Goal: Task Accomplishment & Management: Use online tool/utility

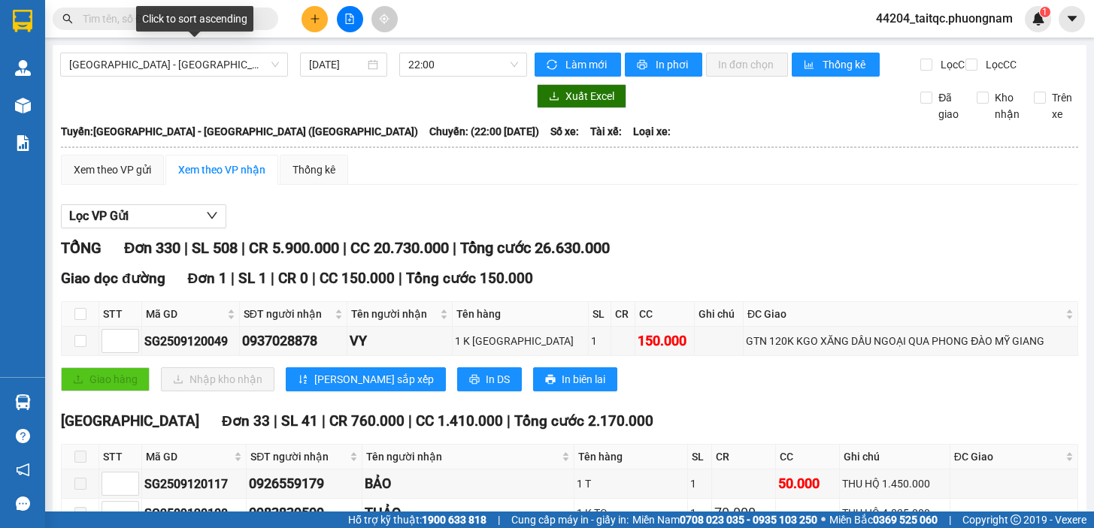
click at [161, 20] on div "Click to sort ascending" at bounding box center [194, 19] width 117 height 26
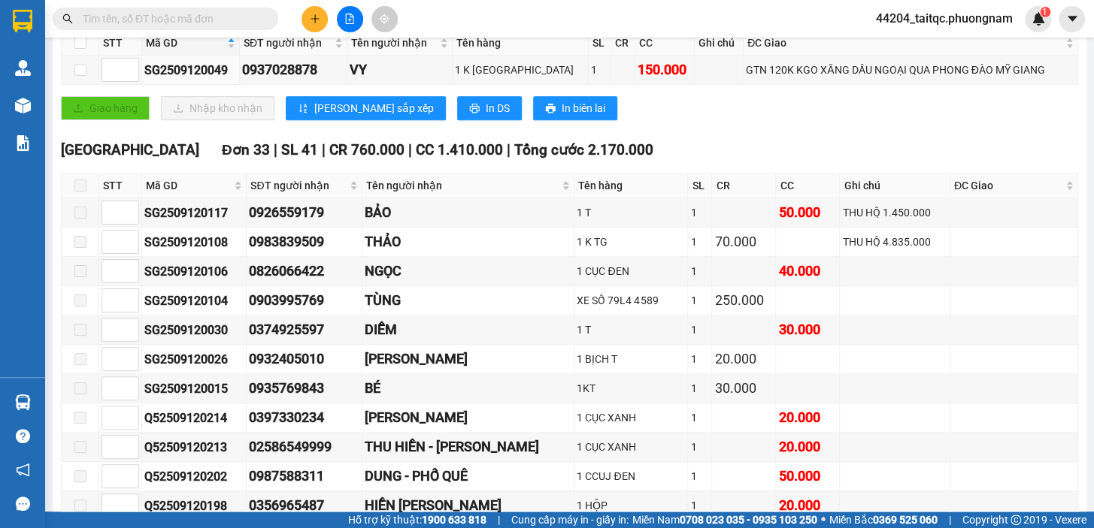
drag, startPoint x: 201, startPoint y: 17, endPoint x: 295, endPoint y: 3, distance: 95.0
click at [201, 17] on input "text" at bounding box center [171, 19] width 177 height 17
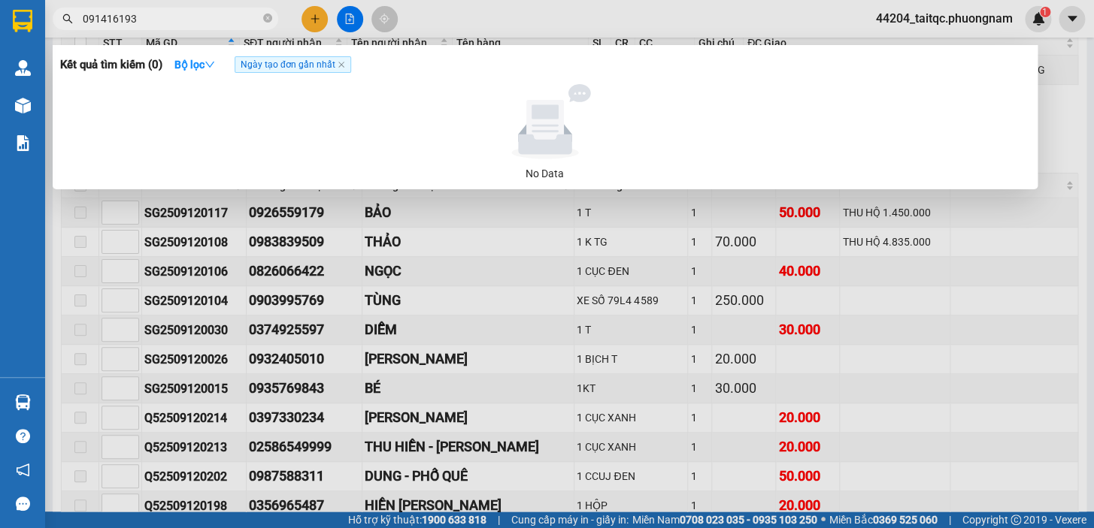
type input "0914161935"
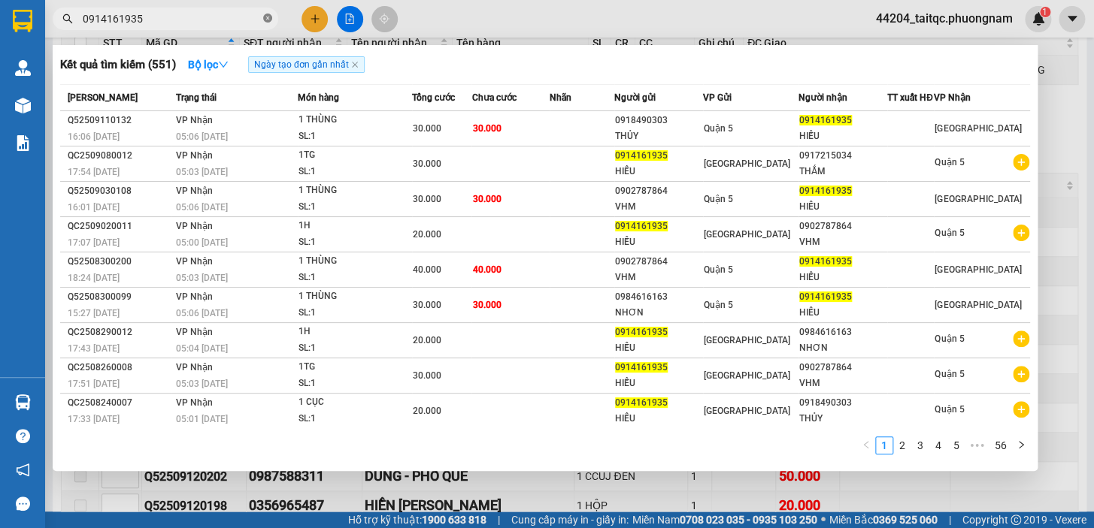
click at [268, 16] on icon "close-circle" at bounding box center [267, 18] width 9 height 9
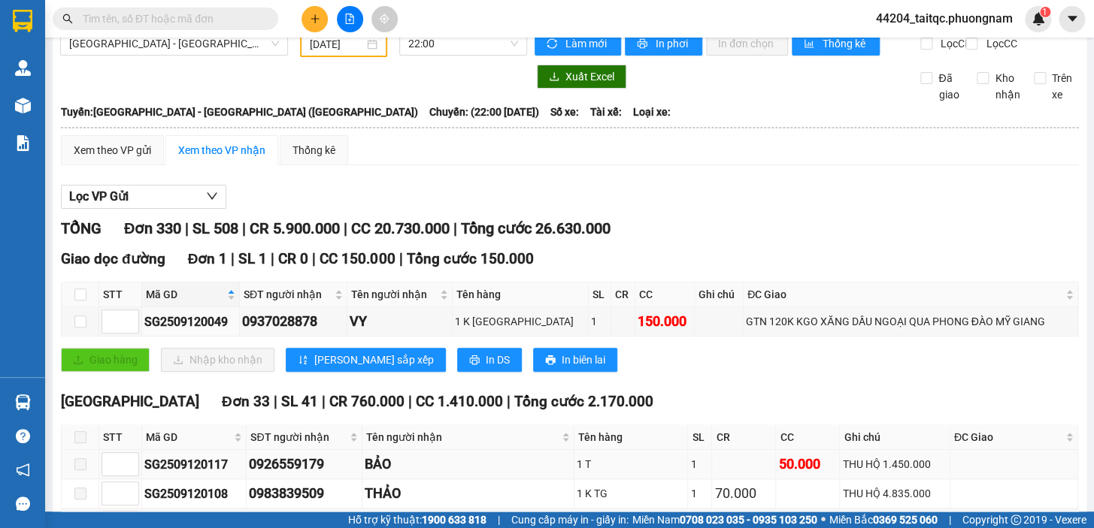
scroll to position [0, 0]
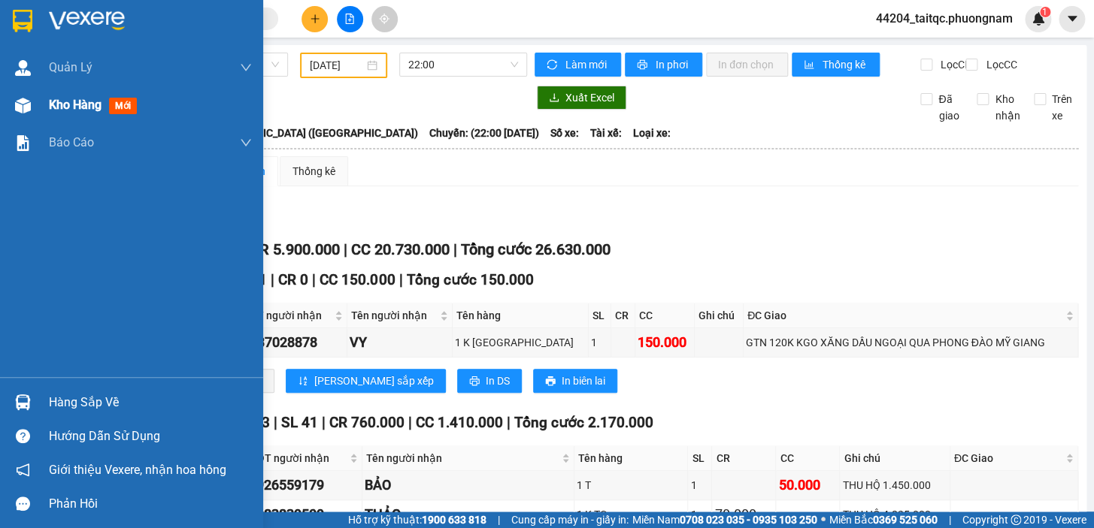
click at [75, 101] on span "Kho hàng" at bounding box center [75, 105] width 53 height 14
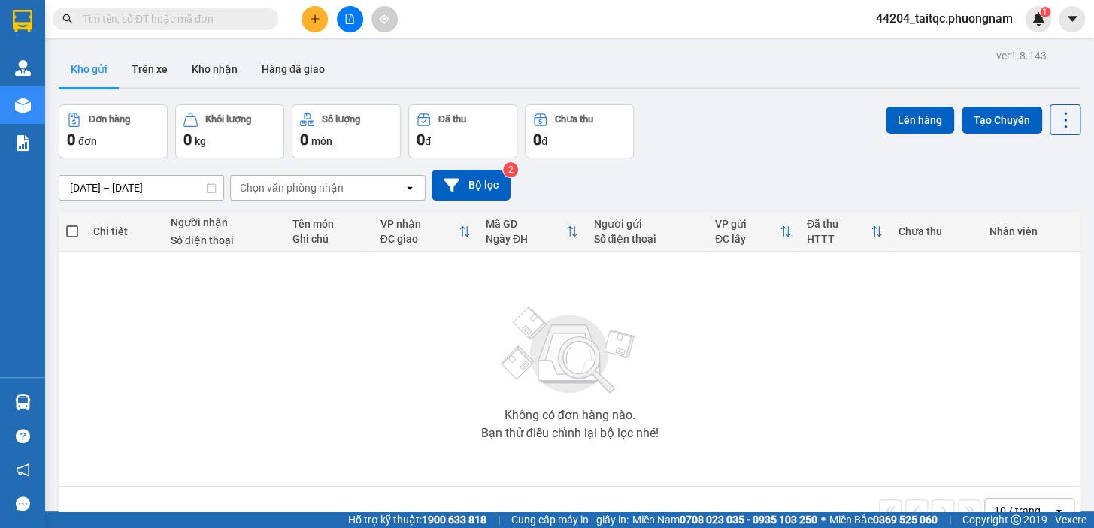
drag, startPoint x: 147, startPoint y: 20, endPoint x: 398, endPoint y: 10, distance: 250.5
click at [161, 17] on input "text" at bounding box center [171, 19] width 177 height 17
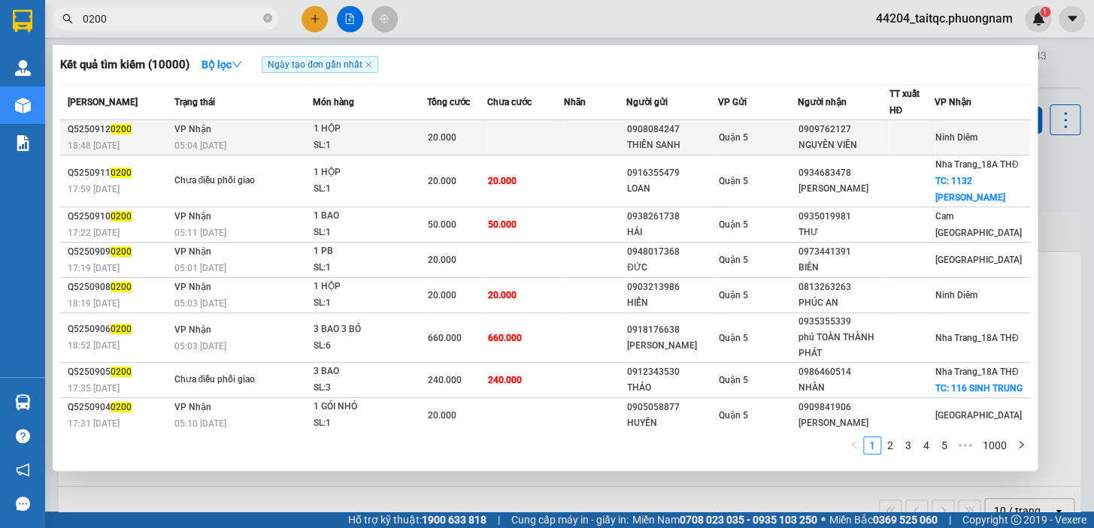
type input "0200"
click at [403, 135] on div "1 HỘP" at bounding box center [369, 129] width 113 height 17
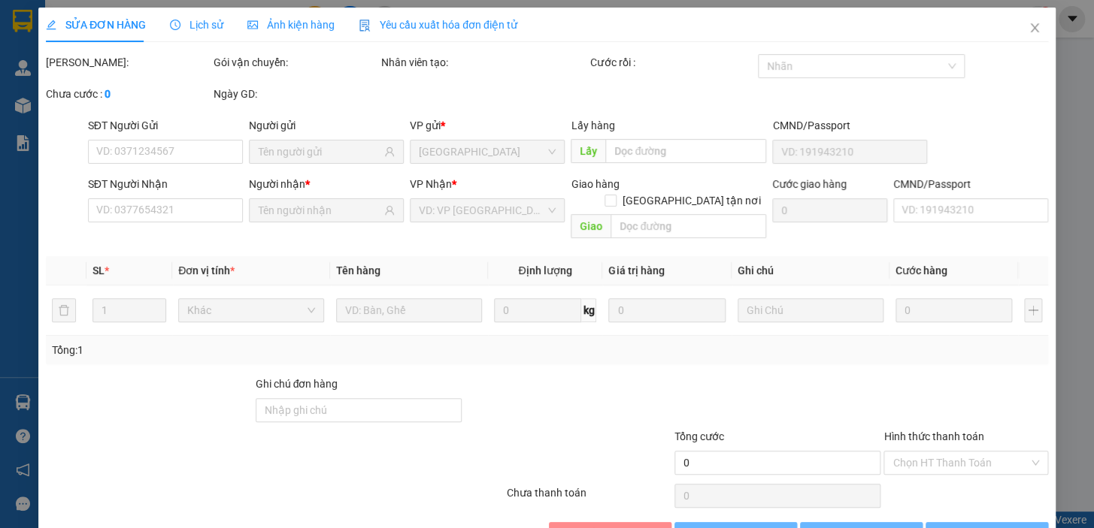
type input "0908084247"
type input "THIÊN SANH"
type input "0909762127"
type input "NGUYÊN VIÊN"
type input "20.000"
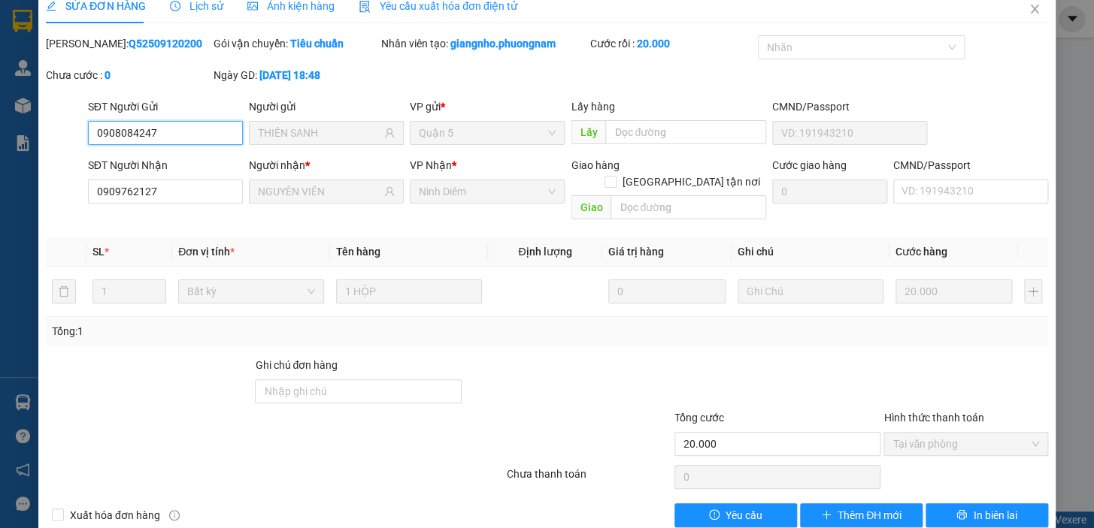
scroll to position [30, 0]
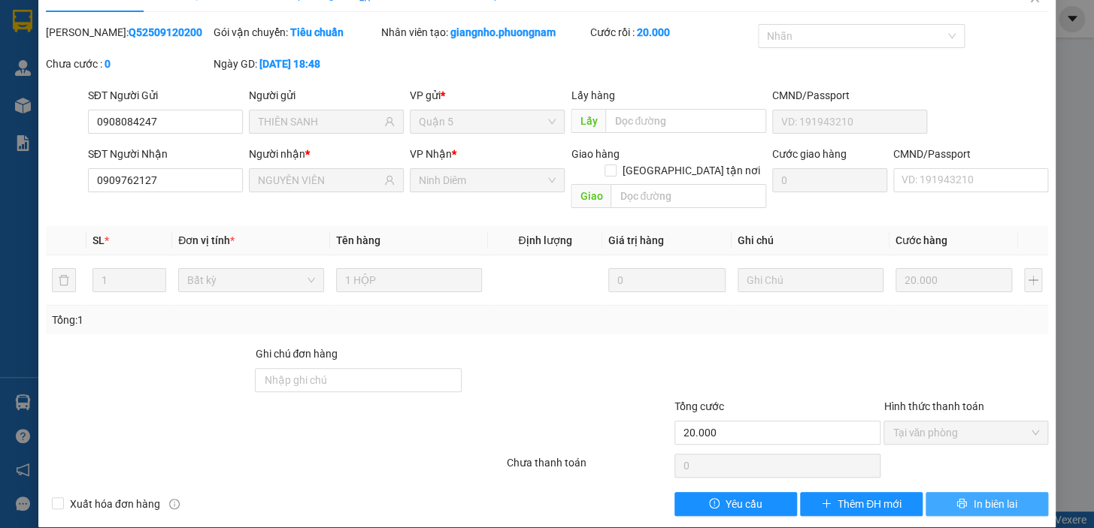
click at [975, 496] on span "In biên lai" at bounding box center [995, 504] width 44 height 17
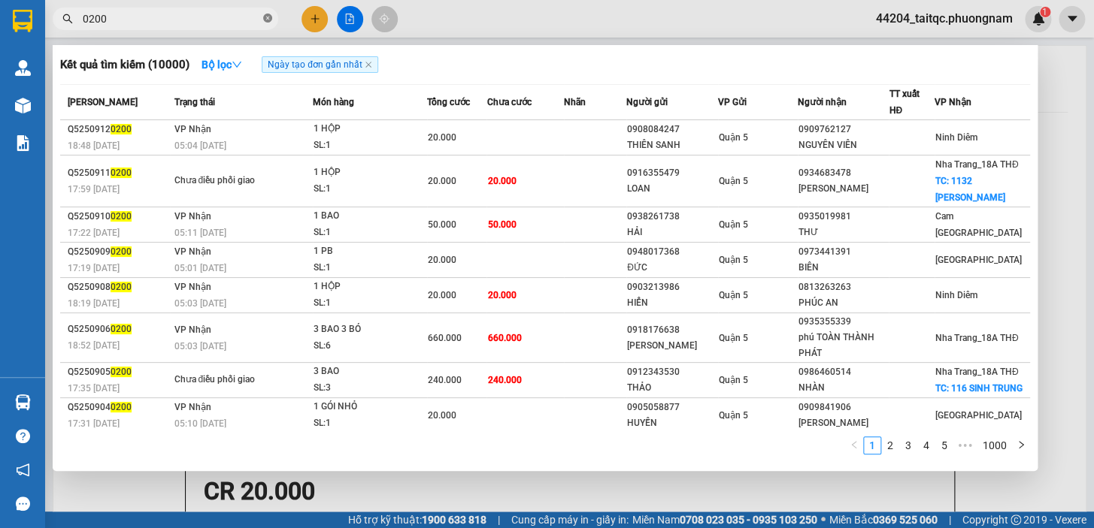
click at [267, 15] on icon "close-circle" at bounding box center [267, 18] width 9 height 9
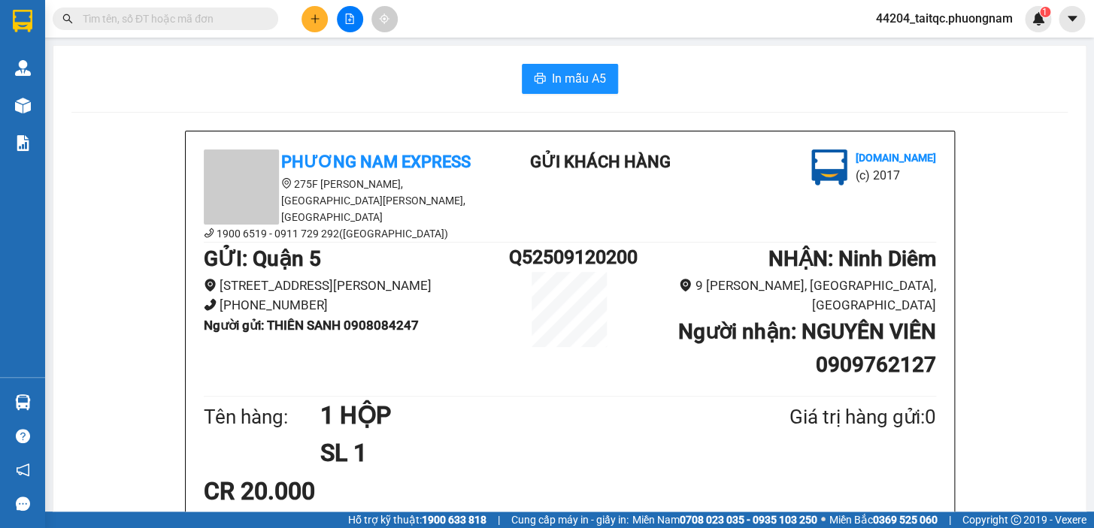
click at [237, 25] on input "text" at bounding box center [171, 19] width 177 height 17
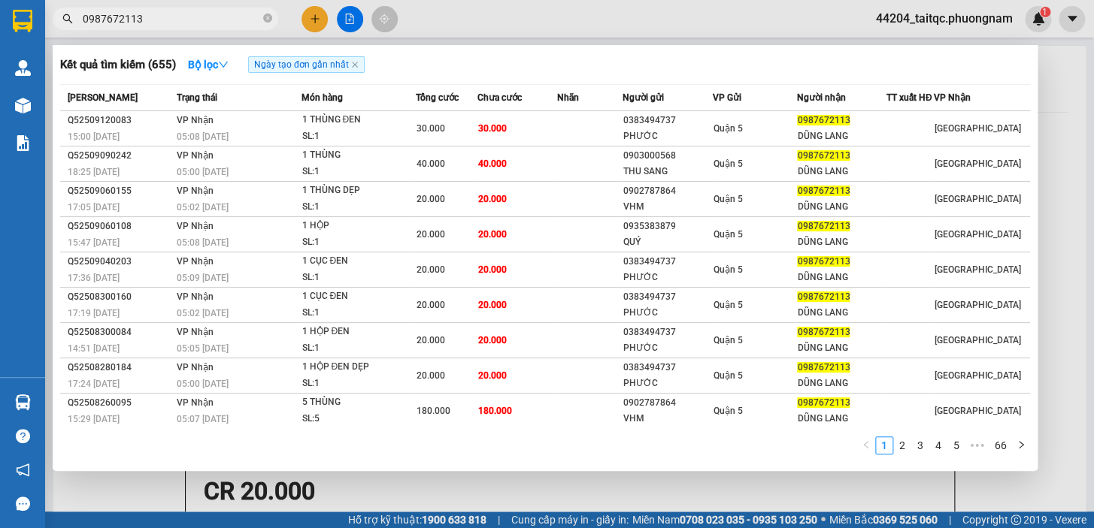
type input "0987672113"
click at [270, 17] on icon "close-circle" at bounding box center [267, 18] width 9 height 9
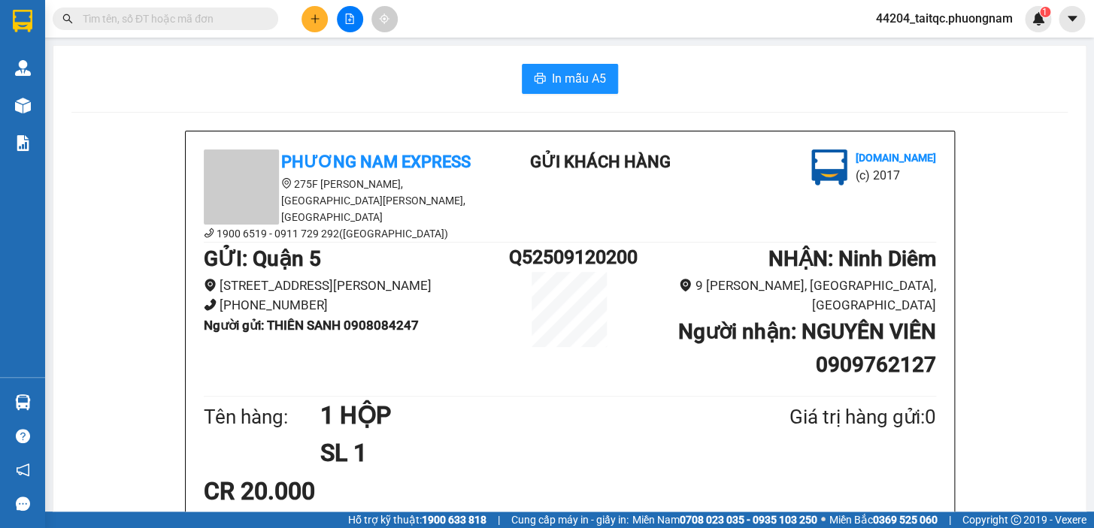
click at [195, 18] on input "text" at bounding box center [171, 19] width 177 height 17
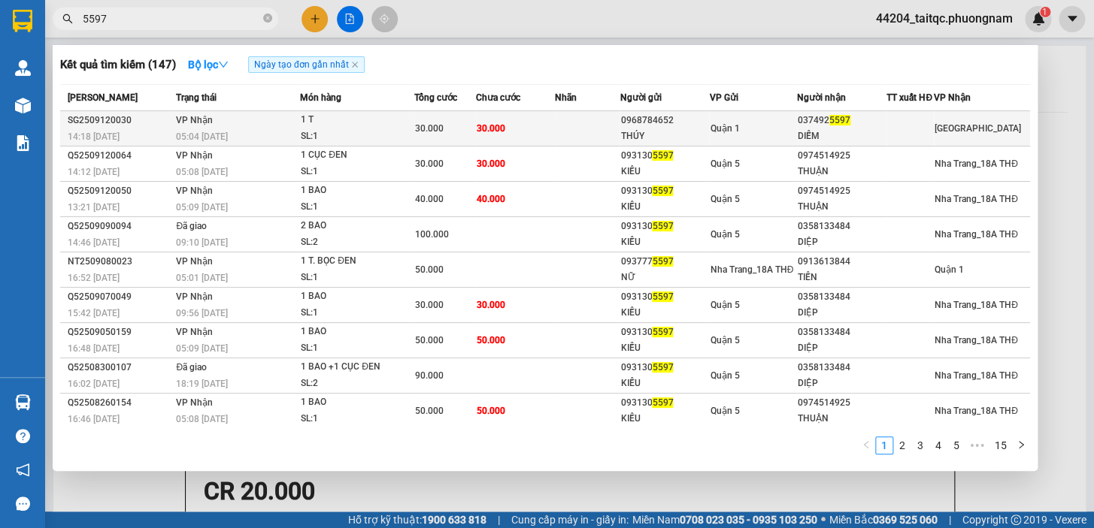
type input "5597"
click at [556, 144] on td at bounding box center [587, 128] width 65 height 35
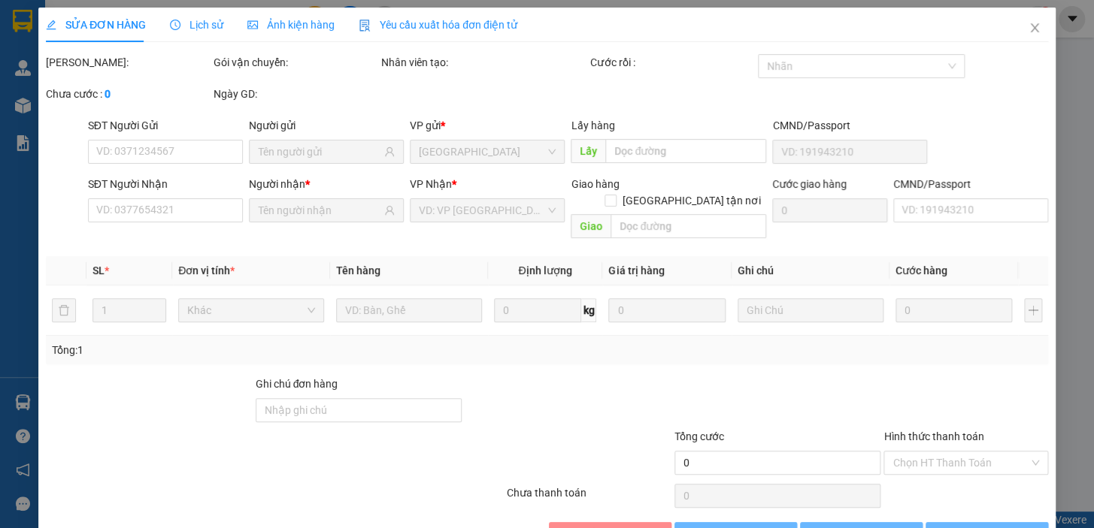
type input "0968784652"
type input "THÚY"
type input "0374925597"
type input "DIỄM"
type input "30.000"
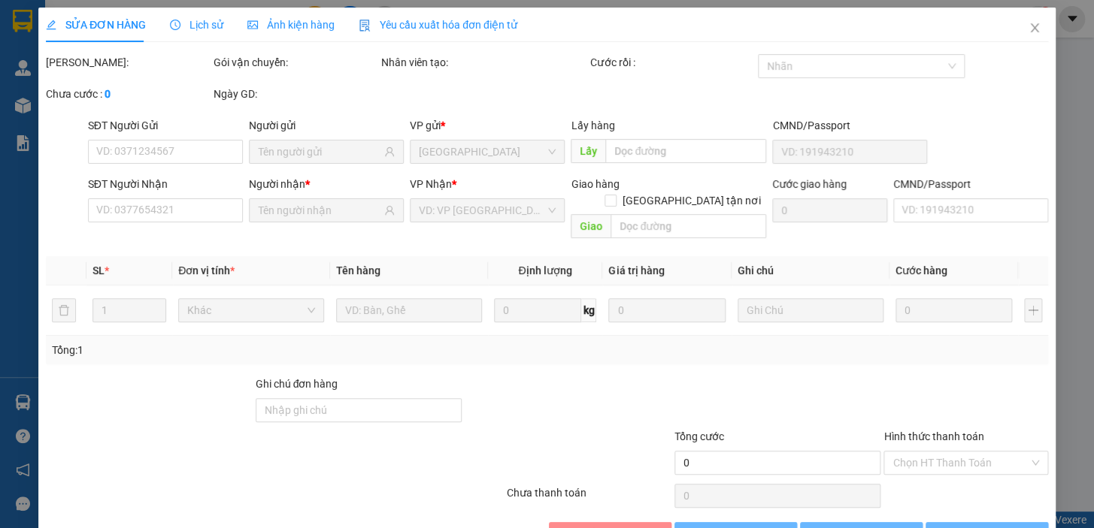
type input "30.000"
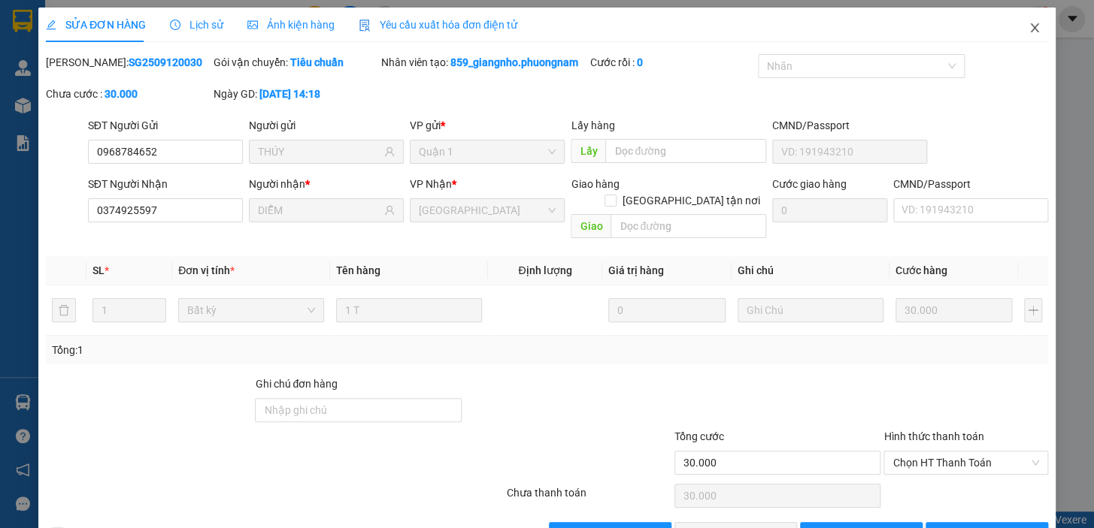
click at [1030, 32] on icon "close" at bounding box center [1034, 27] width 8 height 9
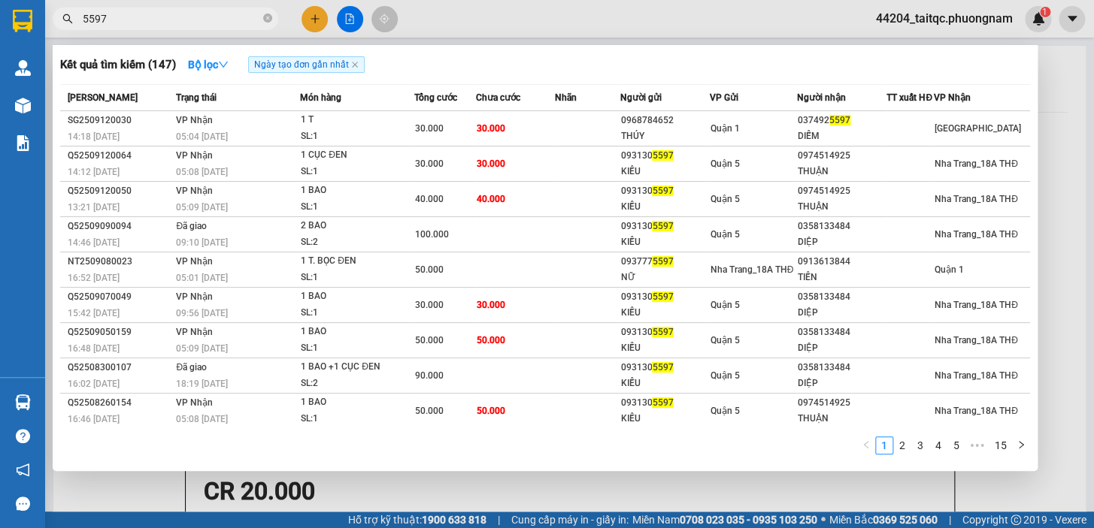
click at [123, 21] on input "5597" at bounding box center [171, 19] width 177 height 17
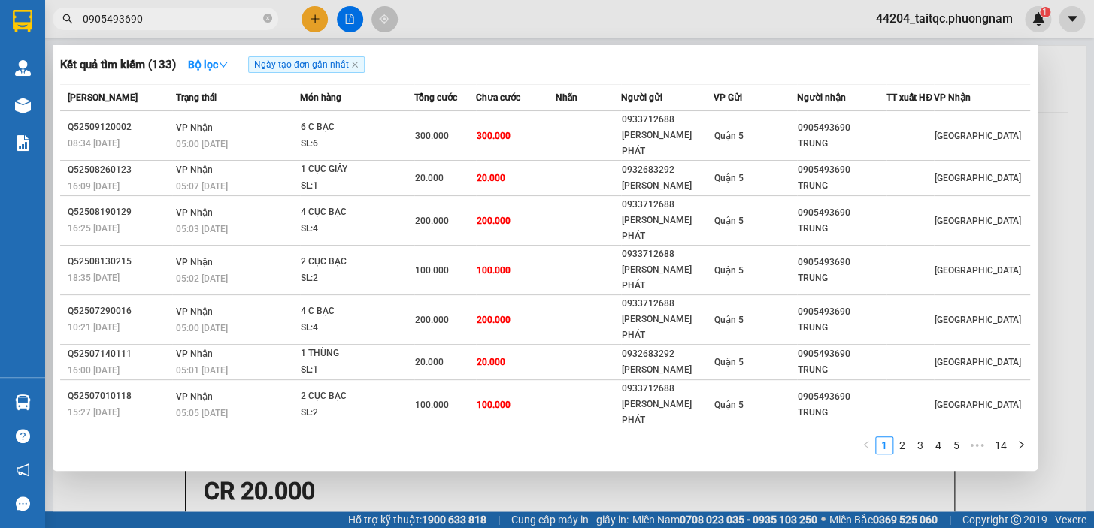
type input "0905493690"
